Goal: Information Seeking & Learning: Learn about a topic

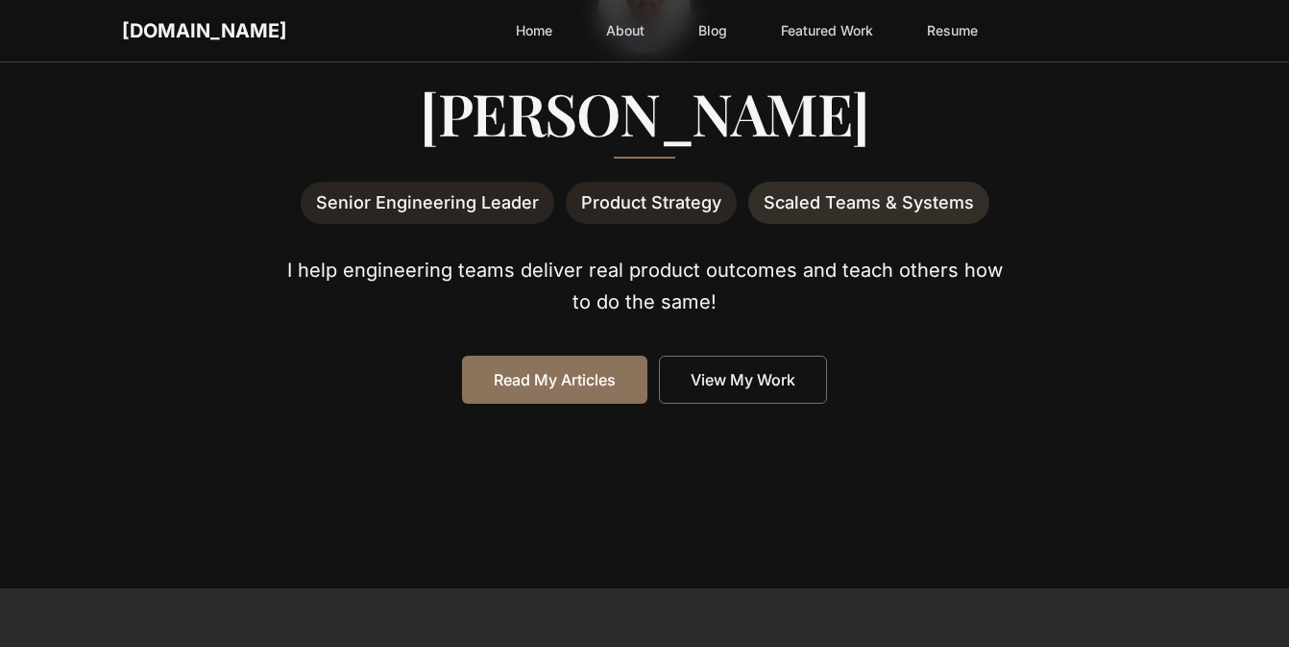
scroll to position [295, 0]
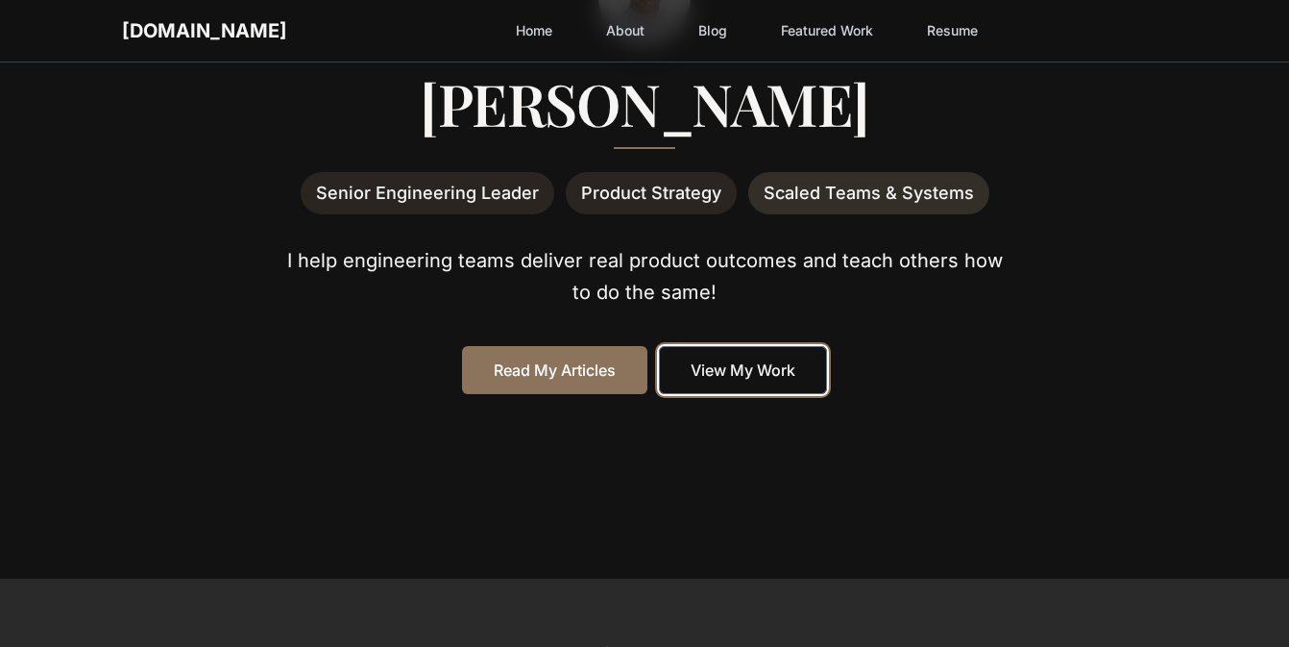
click at [736, 375] on link "View My Work" at bounding box center [743, 370] width 168 height 48
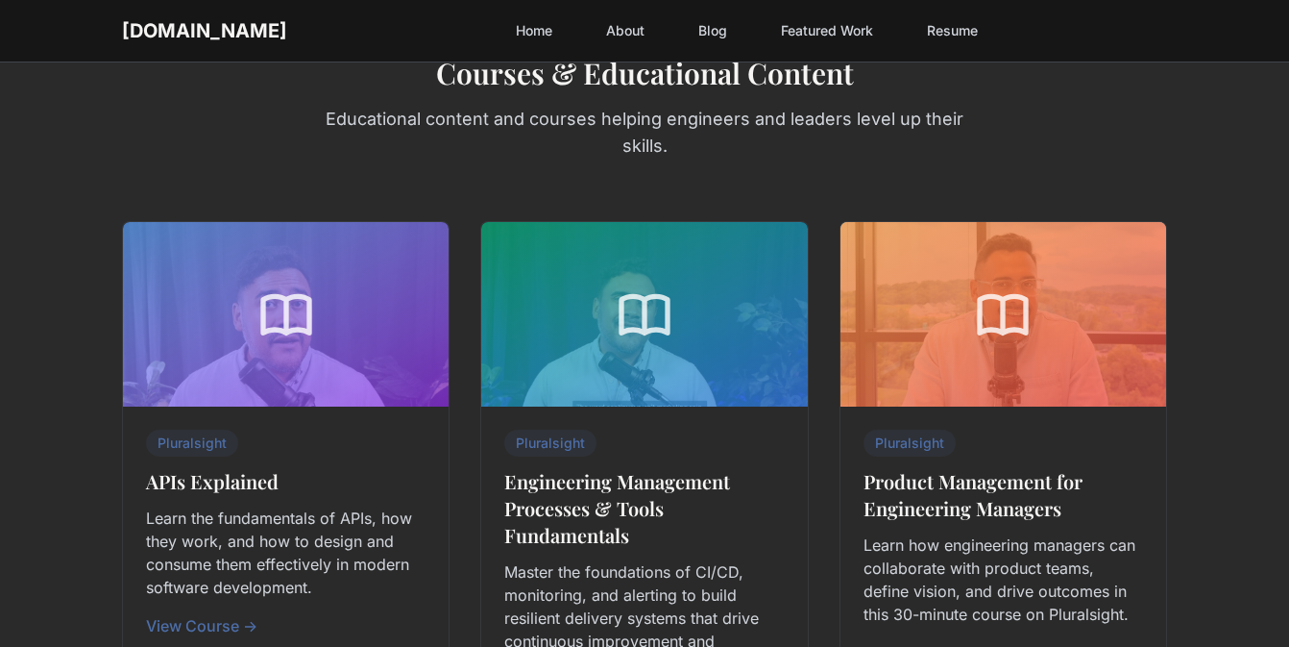
scroll to position [480, 0]
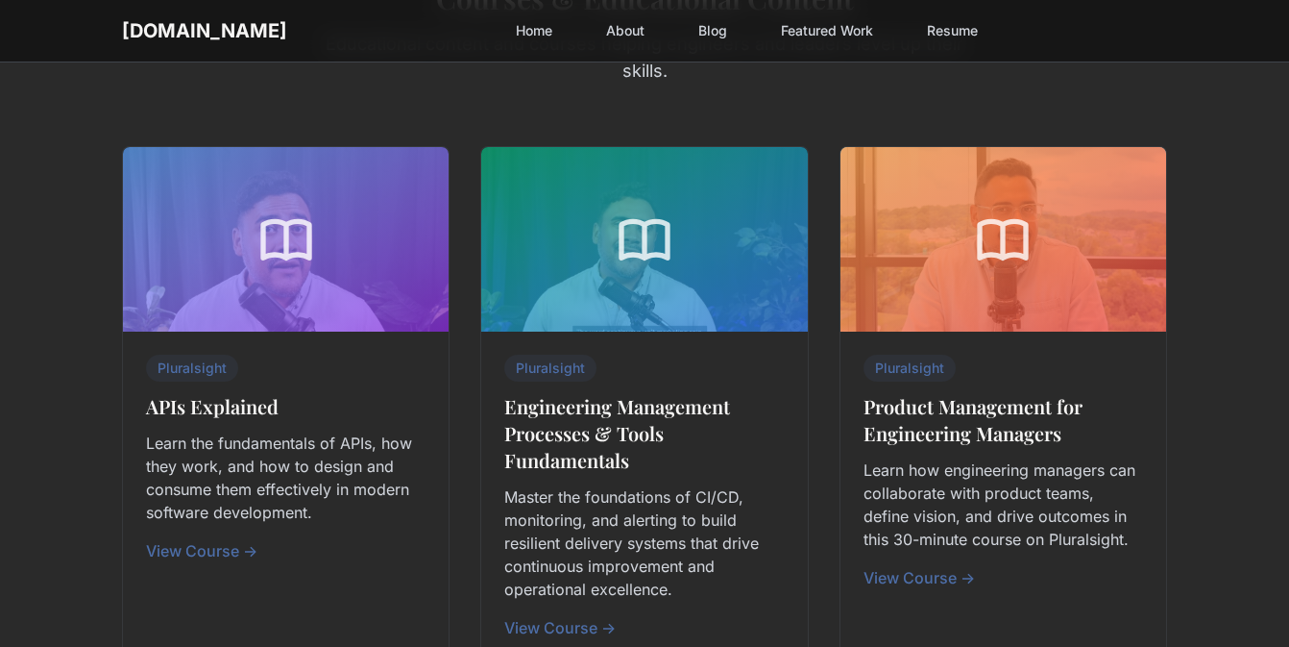
click at [215, 547] on link "View Course →" at bounding box center [201, 550] width 111 height 19
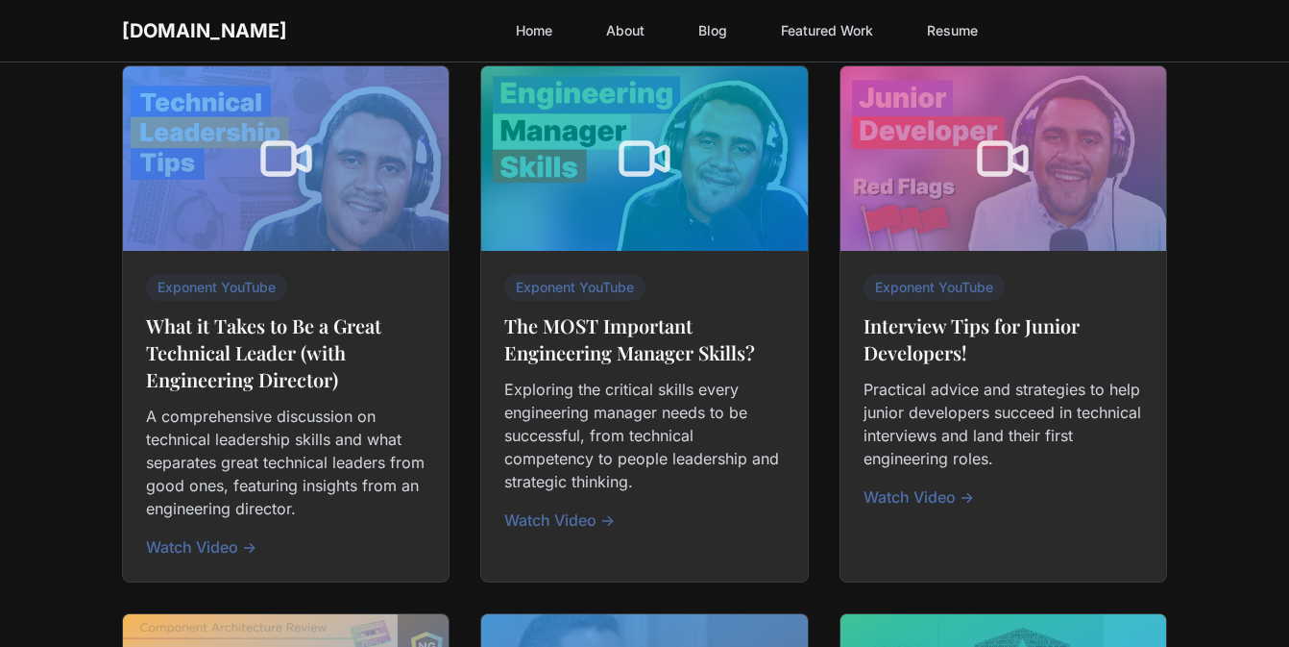
scroll to position [1430, 0]
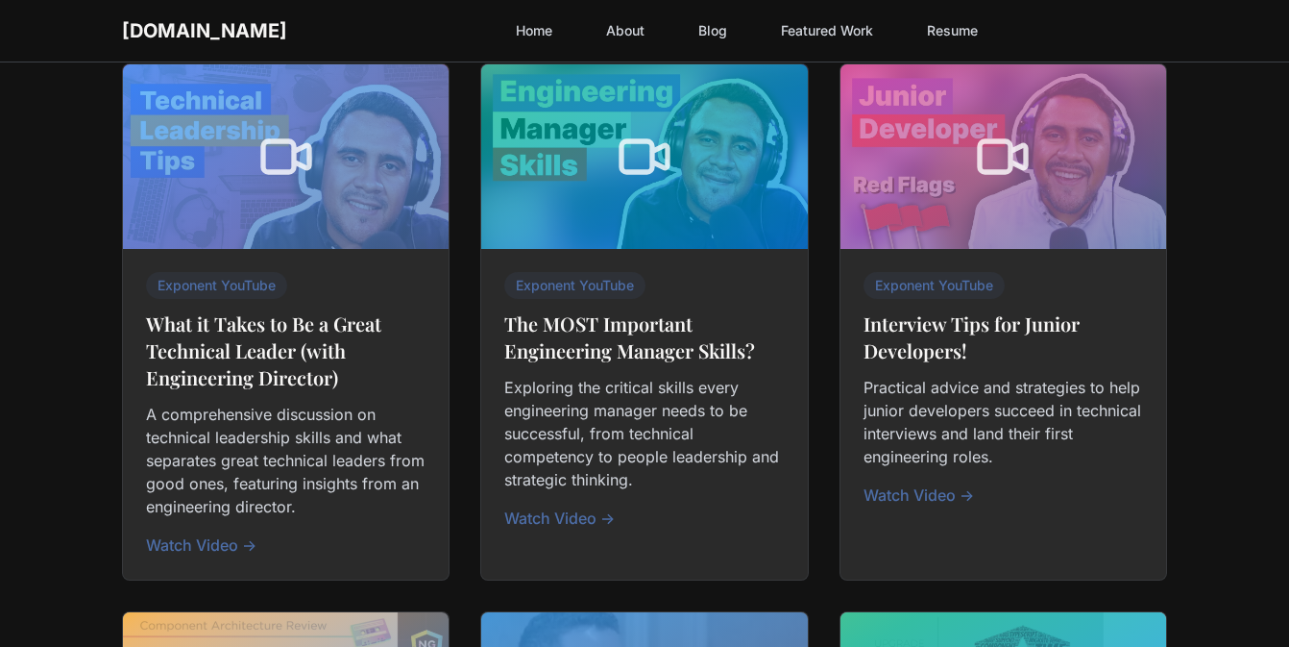
click at [904, 501] on link "Watch Video →" at bounding box center [919, 494] width 110 height 19
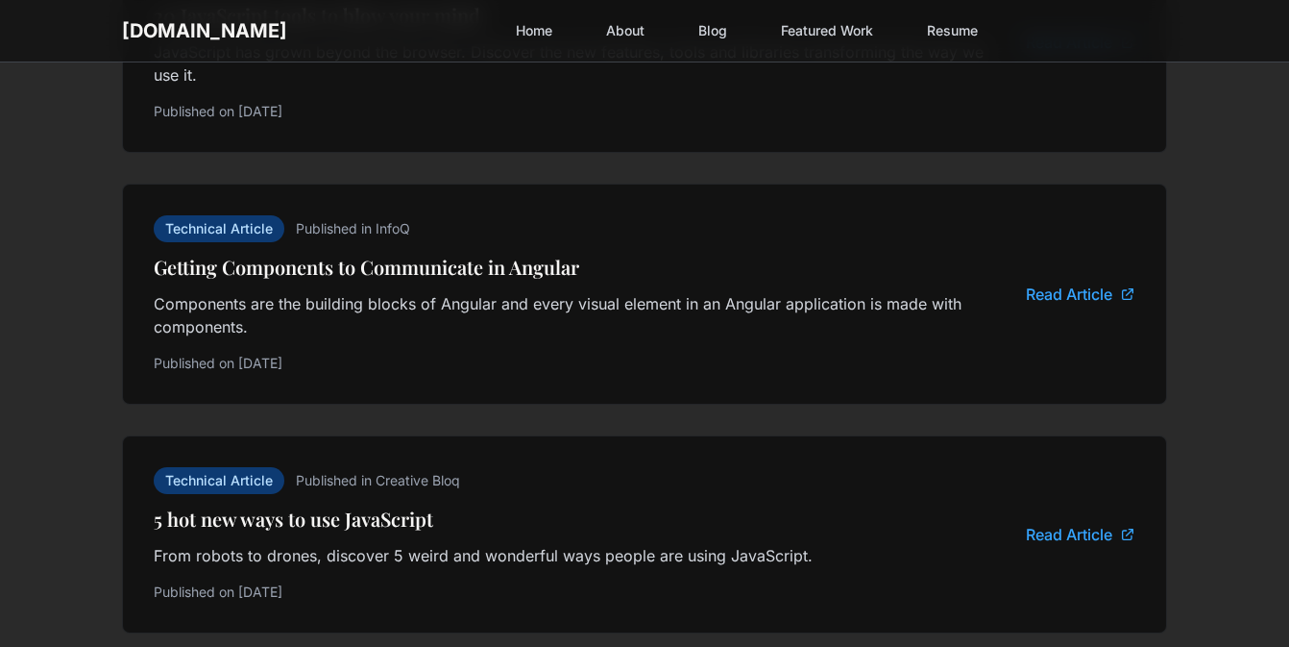
scroll to position [3565, 0]
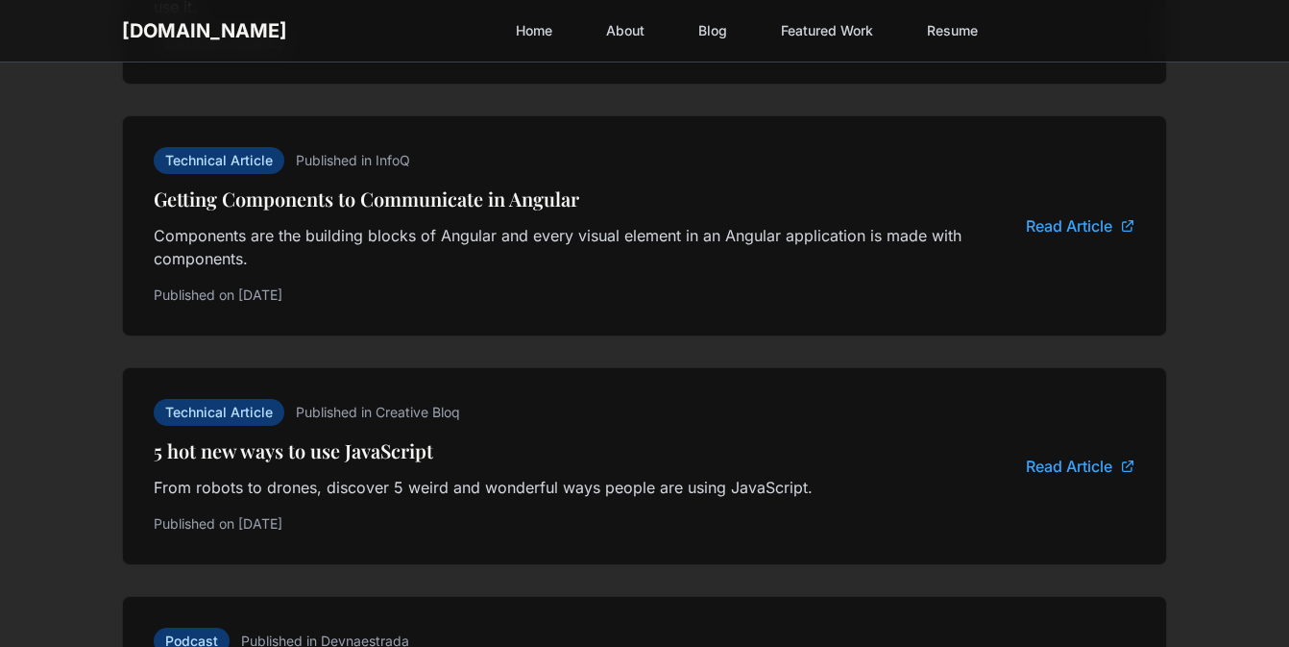
click at [597, 32] on link "About" at bounding box center [625, 30] width 61 height 35
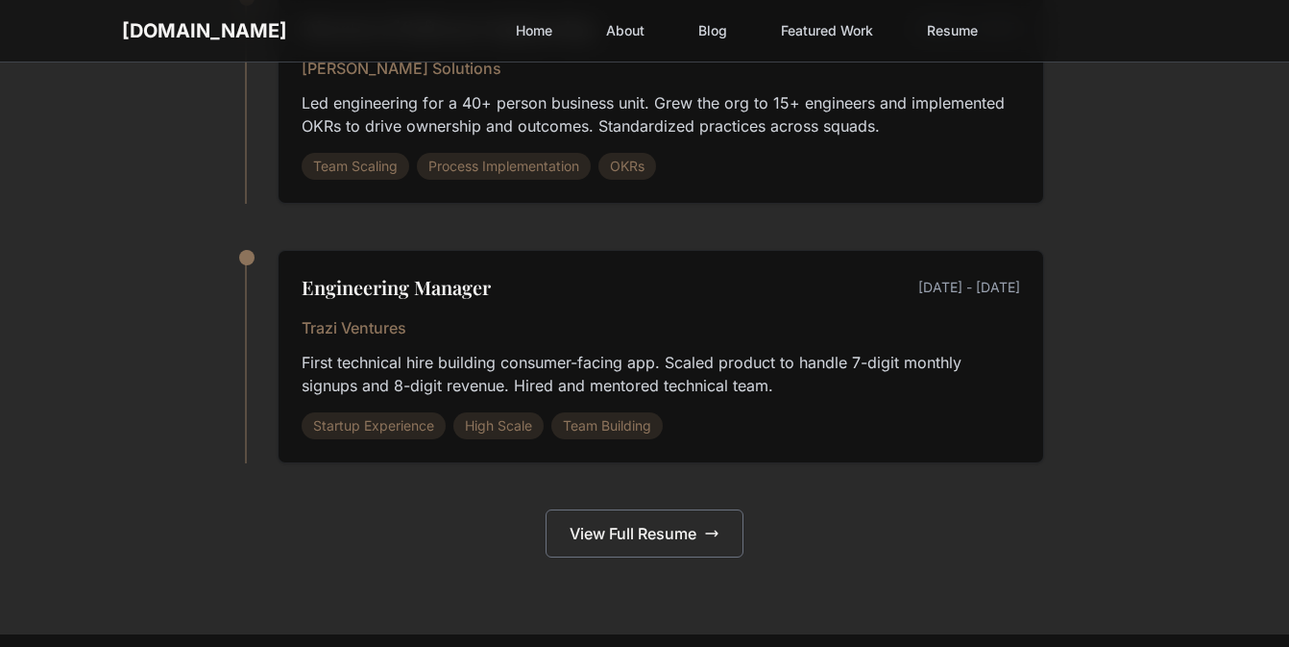
scroll to position [2150, 0]
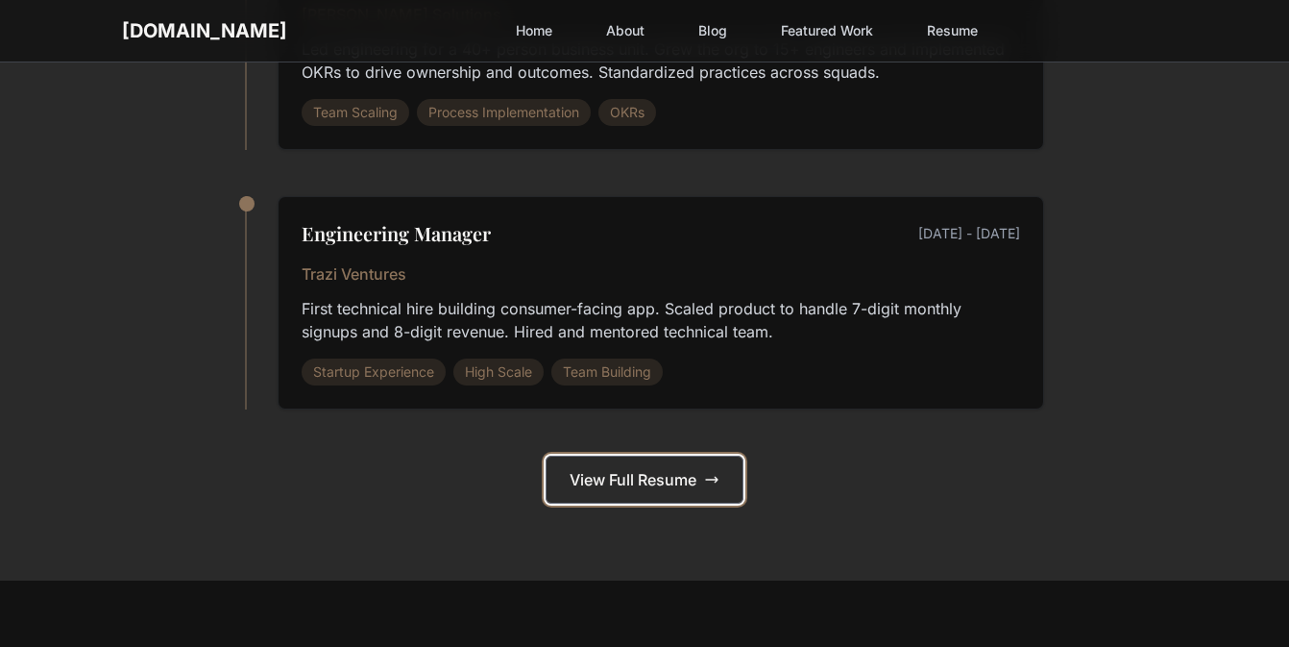
click at [640, 478] on link "View Full Resume" at bounding box center [645, 479] width 198 height 48
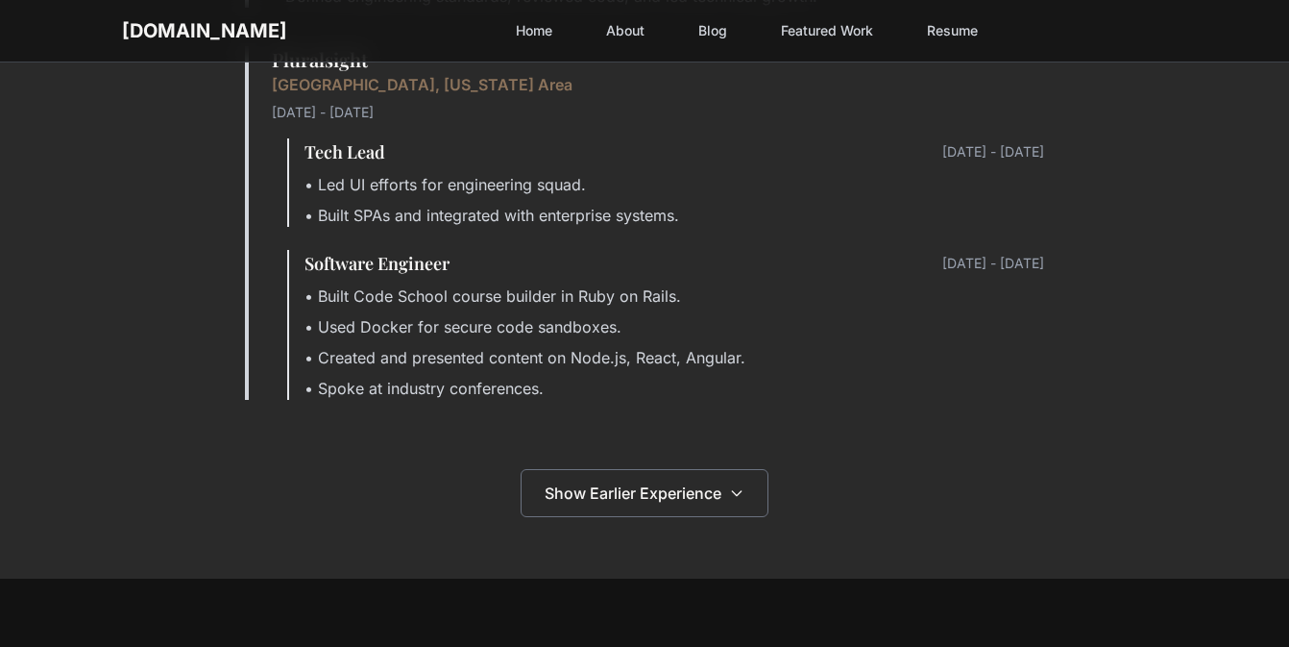
scroll to position [1526, 0]
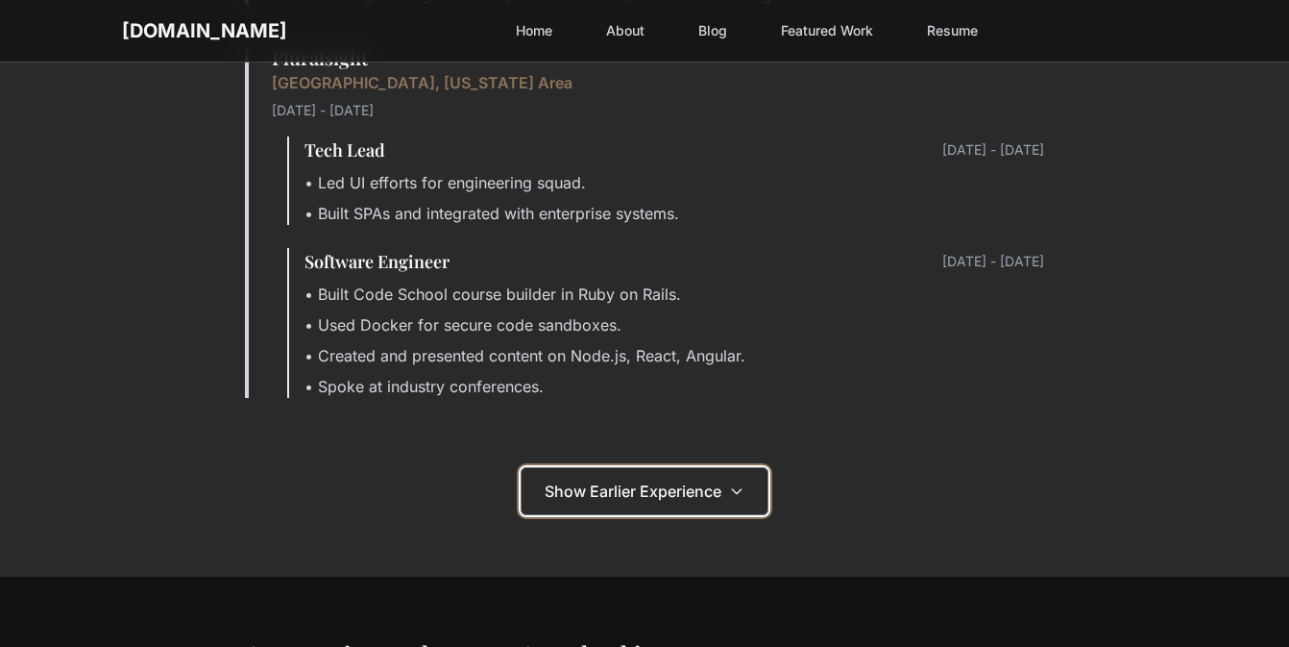
click at [703, 497] on span "Show Earlier Experience" at bounding box center [633, 490] width 177 height 23
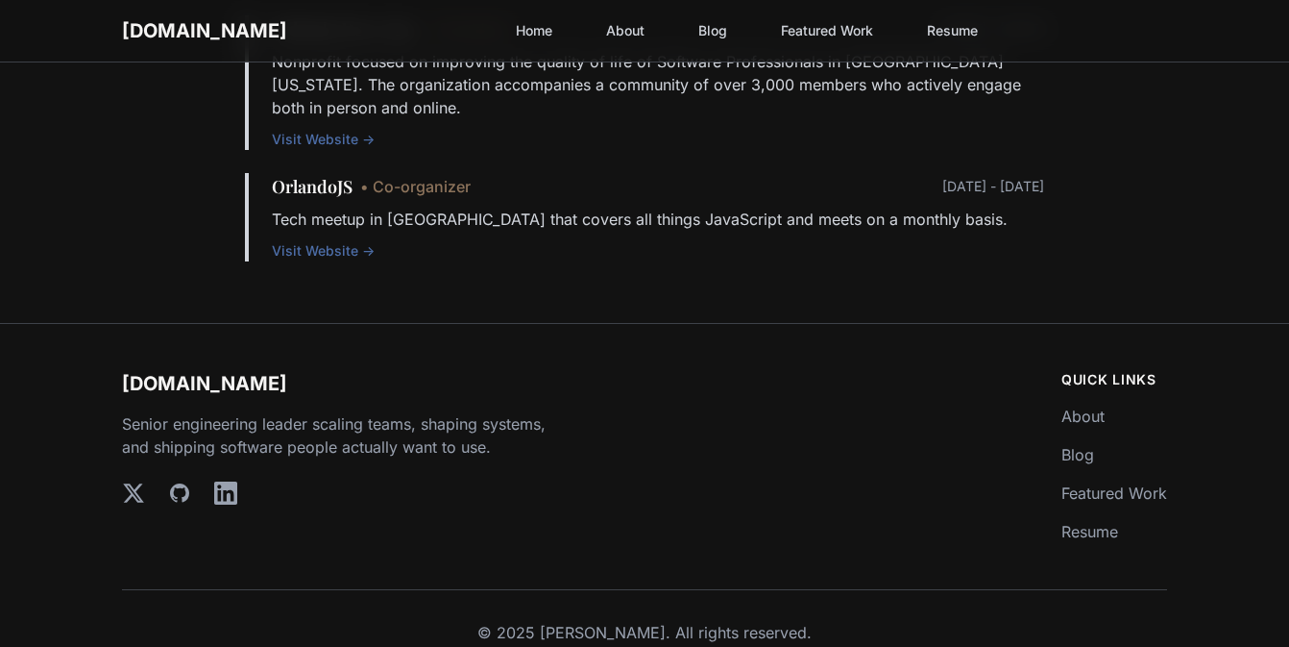
scroll to position [2841, 0]
